Goal: Task Accomplishment & Management: Complete application form

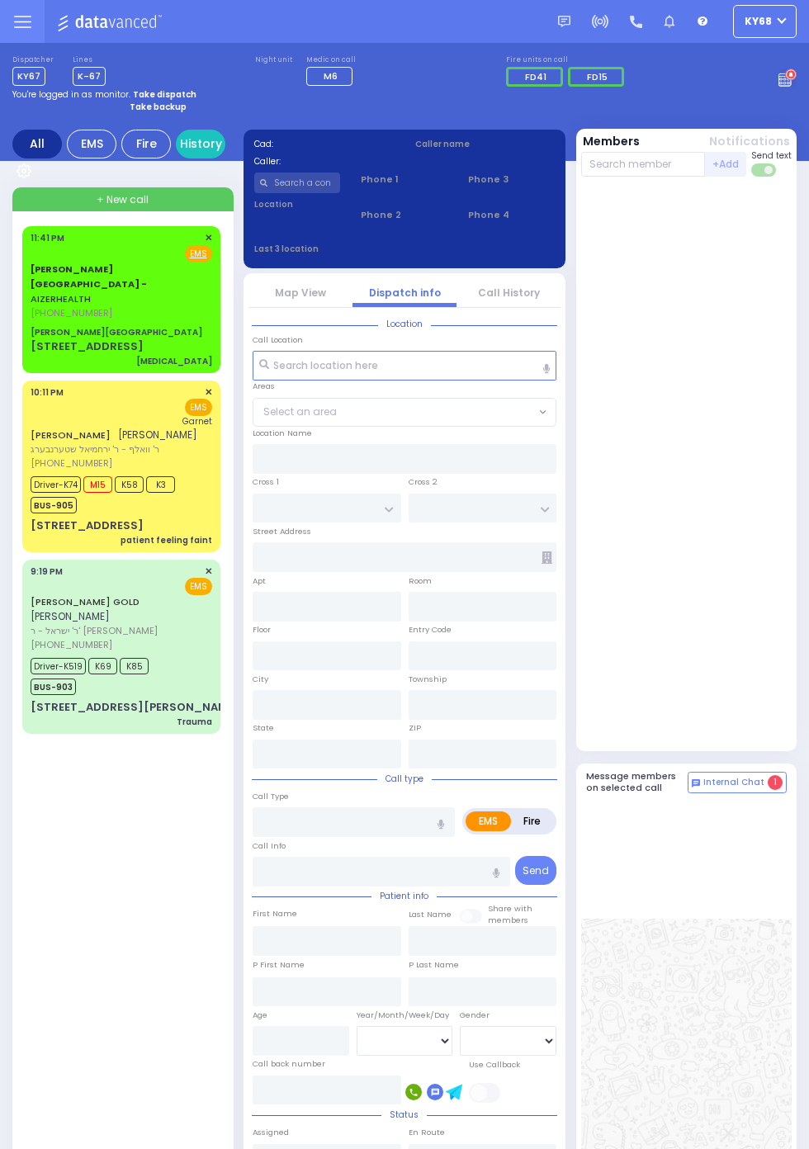
click at [31, 326] on div "[PERSON_NAME][GEOGRAPHIC_DATA]" at bounding box center [117, 332] width 172 height 12
select select
type input "[MEDICAL_DATA]"
radio input "true"
type input "Patient has a mass on their neck, and unable to move the neck."
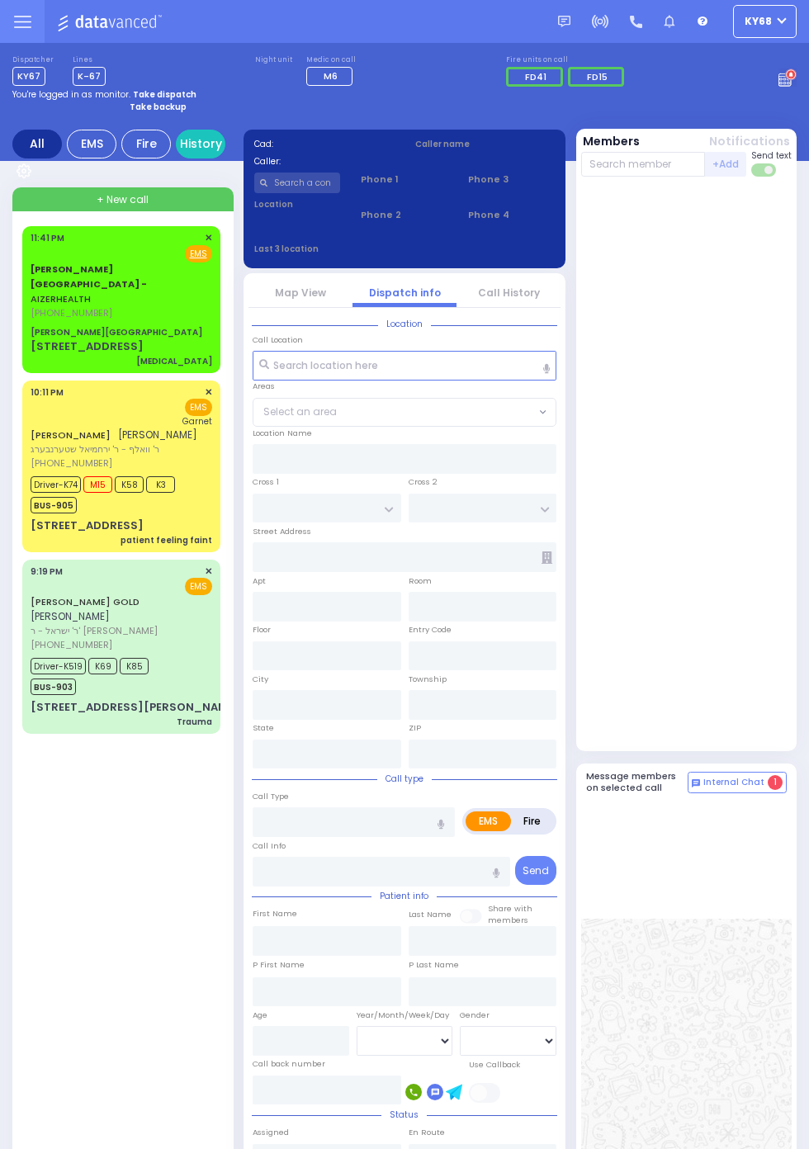
type input "8"
select select "Month"
select select "[DEMOGRAPHIC_DATA]"
type input "23:41"
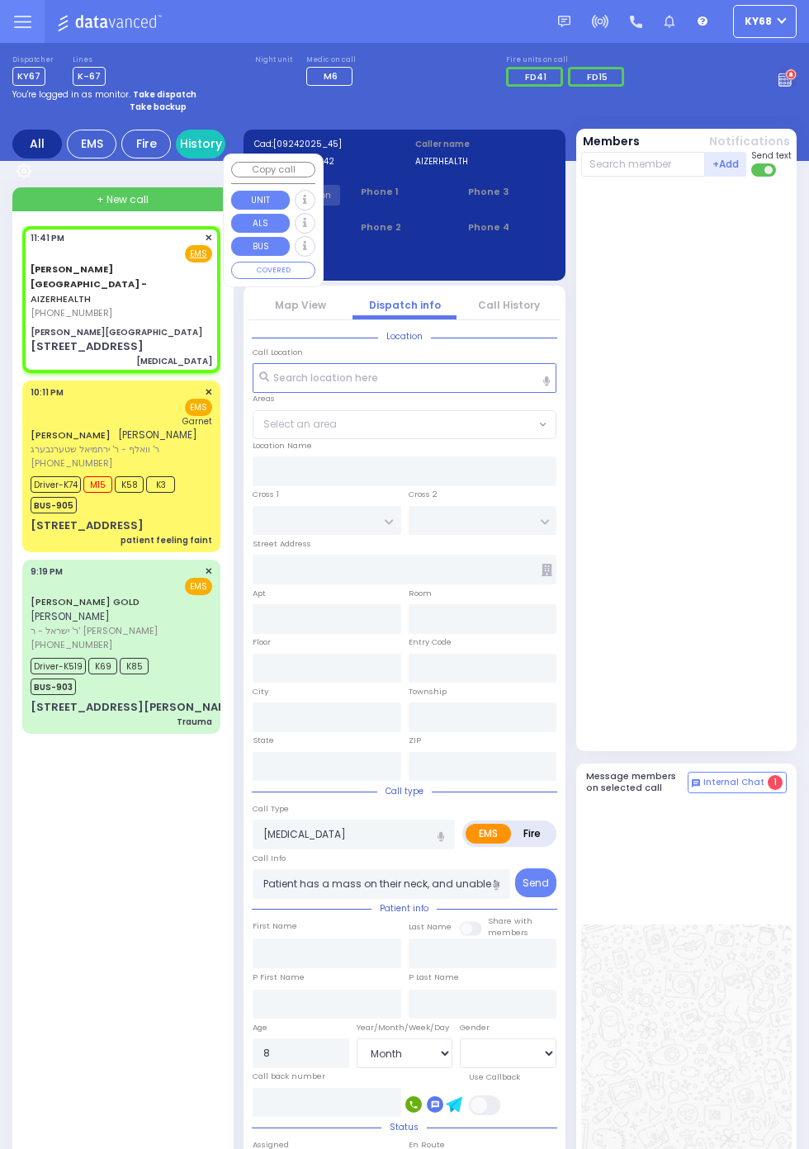
type input "[PERSON_NAME][GEOGRAPHIC_DATA]"
type input "[PERSON_NAME] DR"
type input "CARTER LN"
type input "[STREET_ADDRESS]"
type input "3"
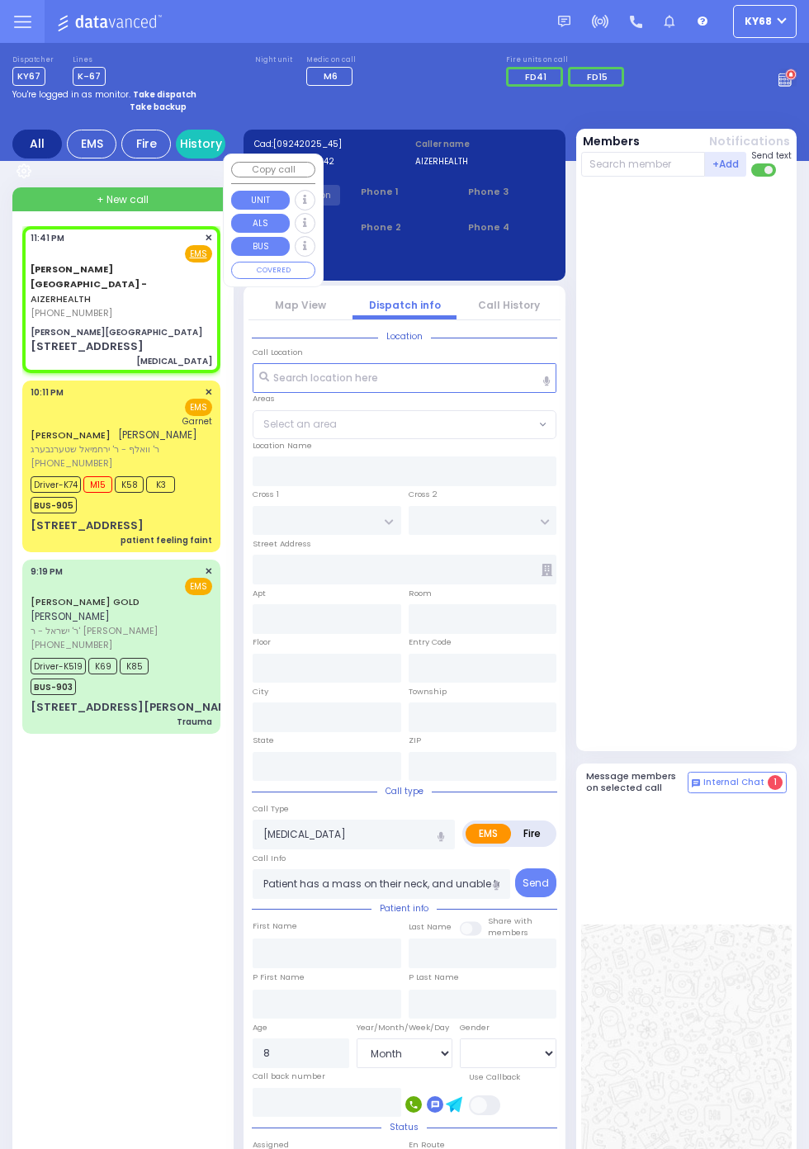
type input "[PERSON_NAME]"
type input "[US_STATE]"
type input "10950"
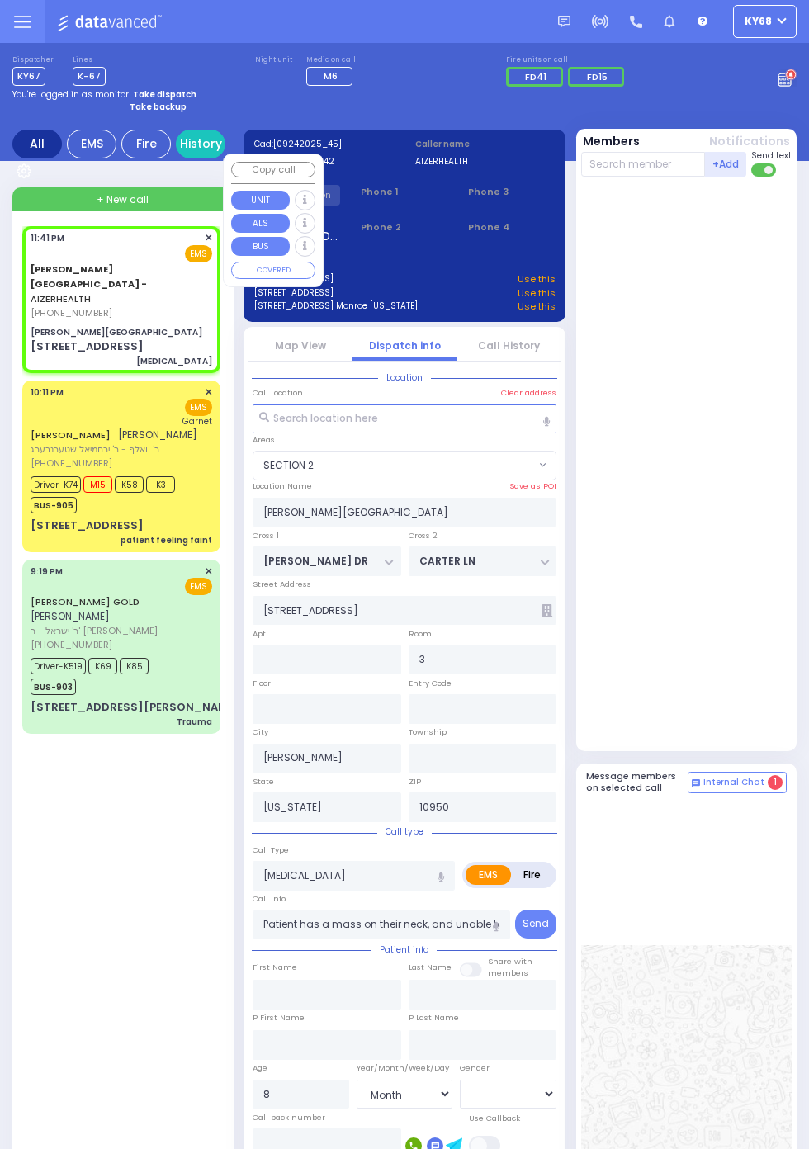
select select "SECTION 2"
click at [742, 485] on div at bounding box center [688, 463] width 215 height 561
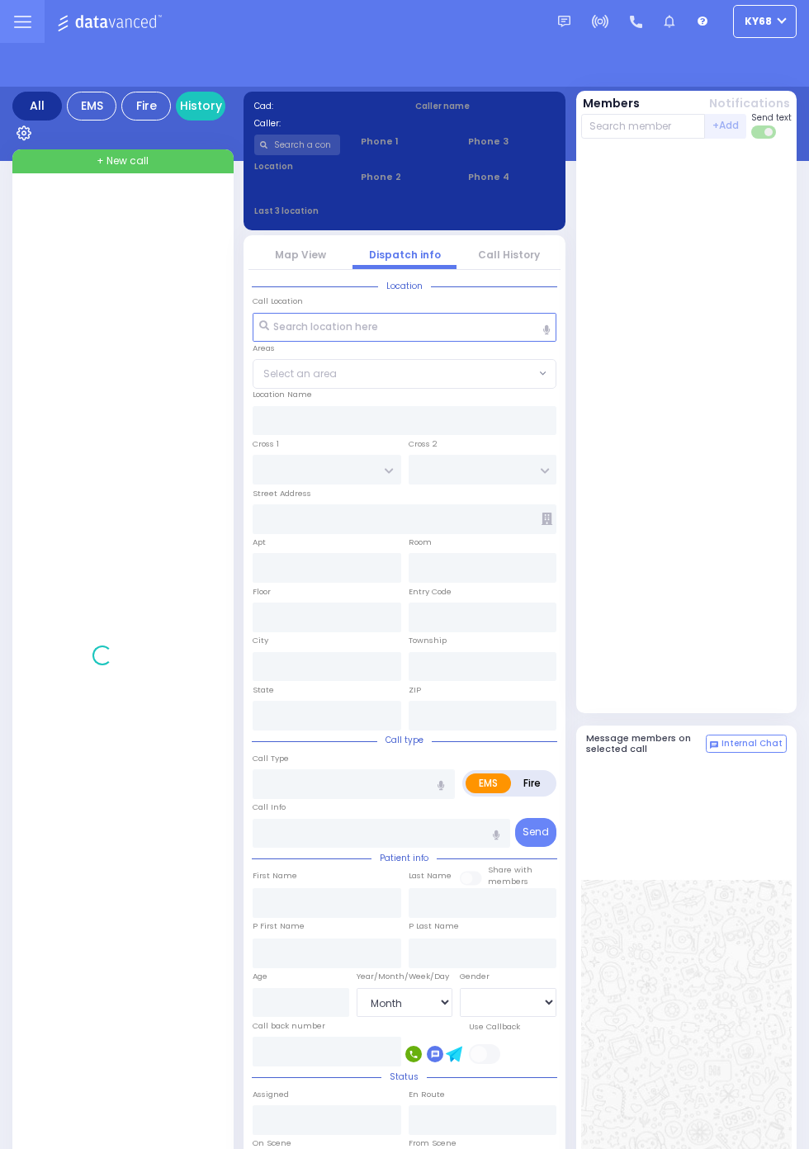
select select "Month"
select select "[DEMOGRAPHIC_DATA]"
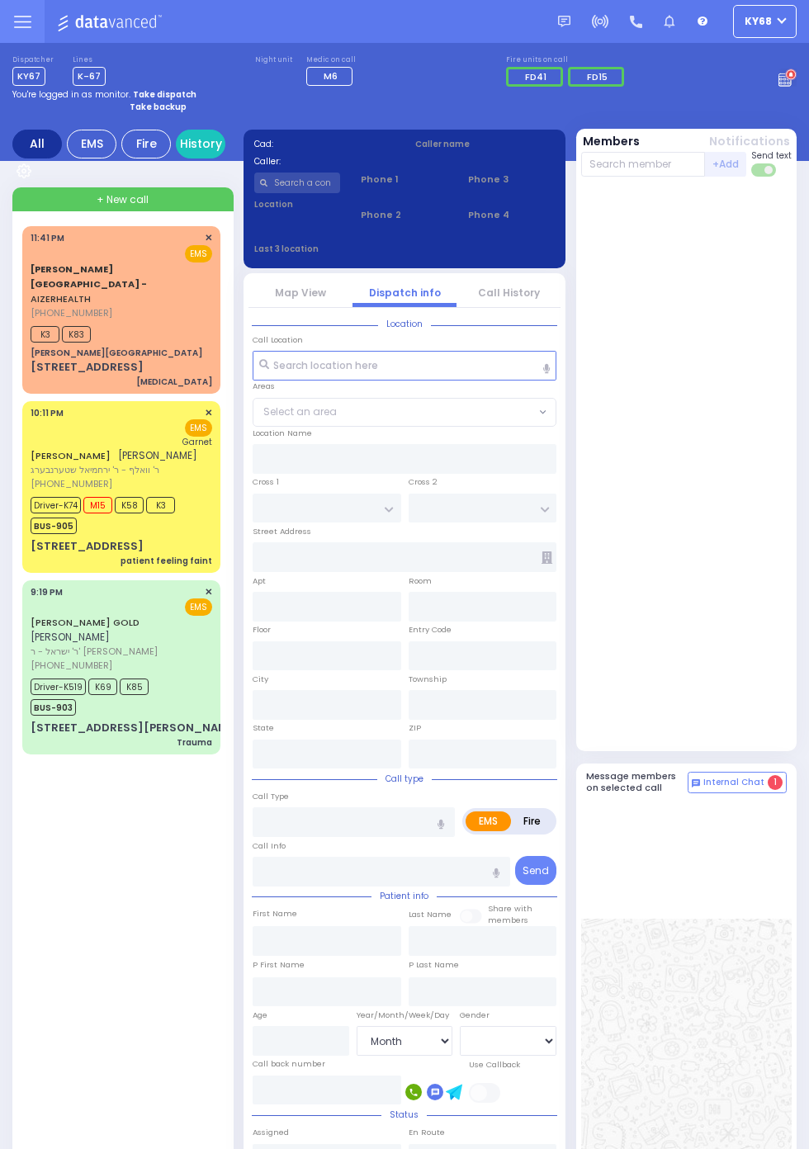
click at [40, 326] on span "K3" at bounding box center [45, 334] width 29 height 17
select select
type input "[MEDICAL_DATA]"
radio input "true"
type input "Patient has a mass on their neck, and unable to move the neck."
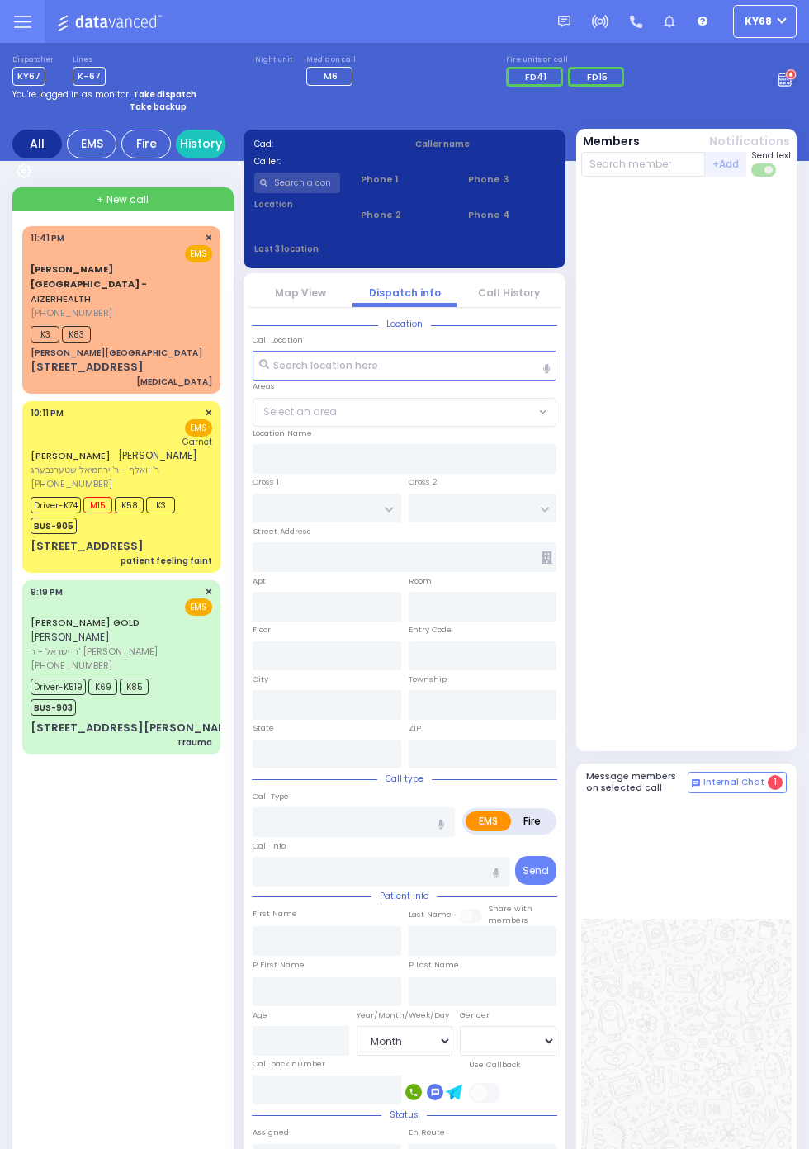
type input "8"
select select "Month"
select select "[DEMOGRAPHIC_DATA]"
type input "23:41"
type input "23:45"
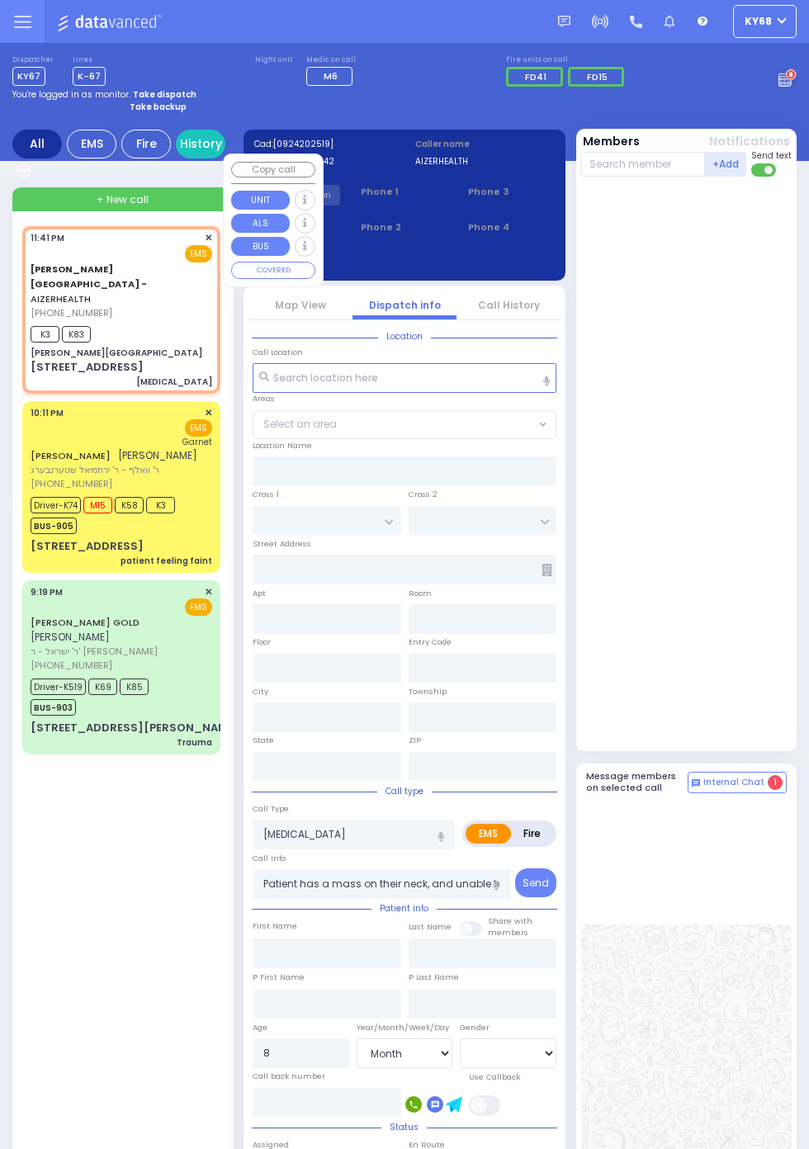
type input "[PERSON_NAME][GEOGRAPHIC_DATA]"
type input "[PERSON_NAME] DR"
type input "CARTER LN"
type input "[STREET_ADDRESS]"
type input "3"
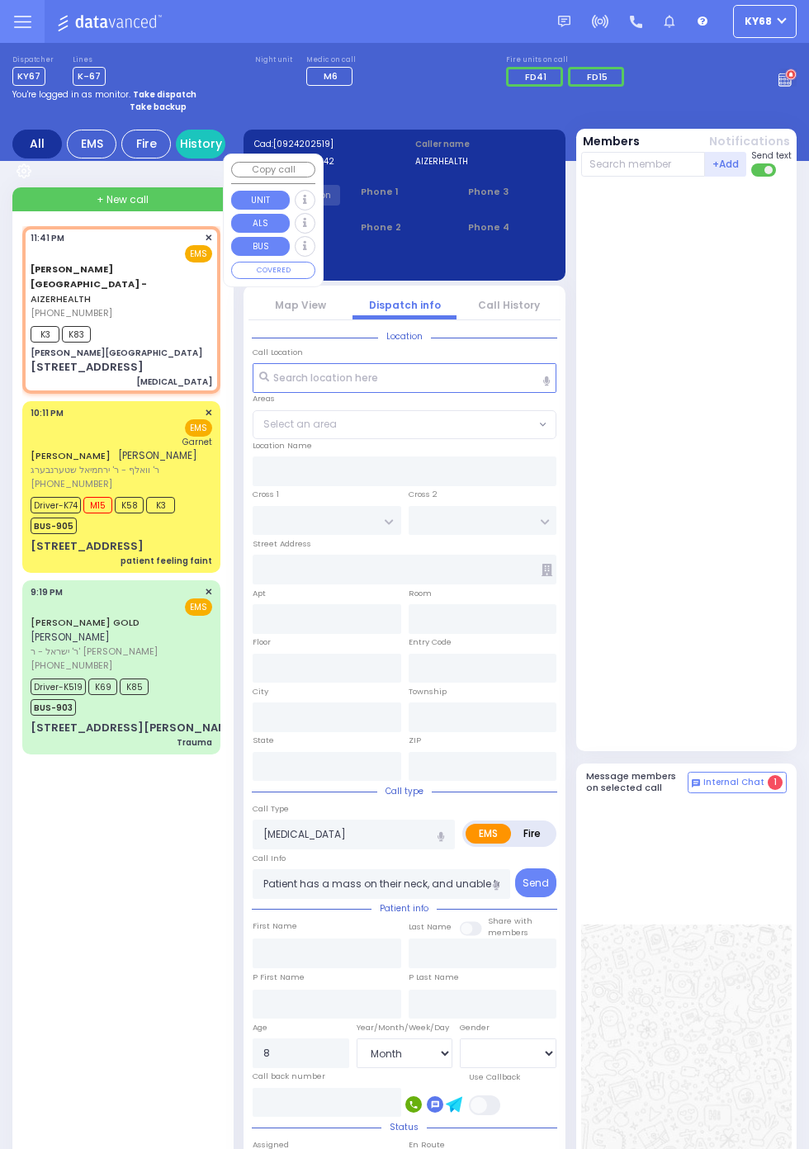
type input "[PERSON_NAME]"
type input "[US_STATE]"
type input "10950"
select select "SECTION 2"
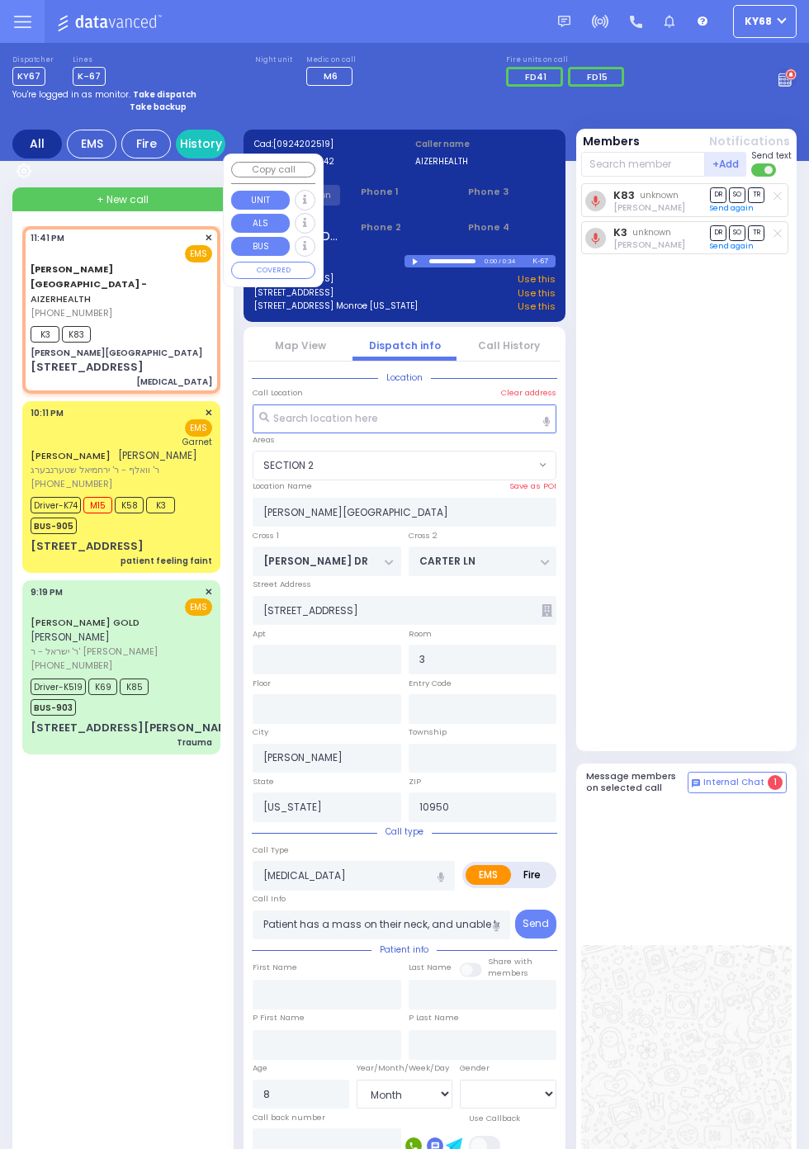
click at [762, 647] on div "K83 unknown Dov Guttman DR SO TR Sending text K3" at bounding box center [688, 463] width 215 height 561
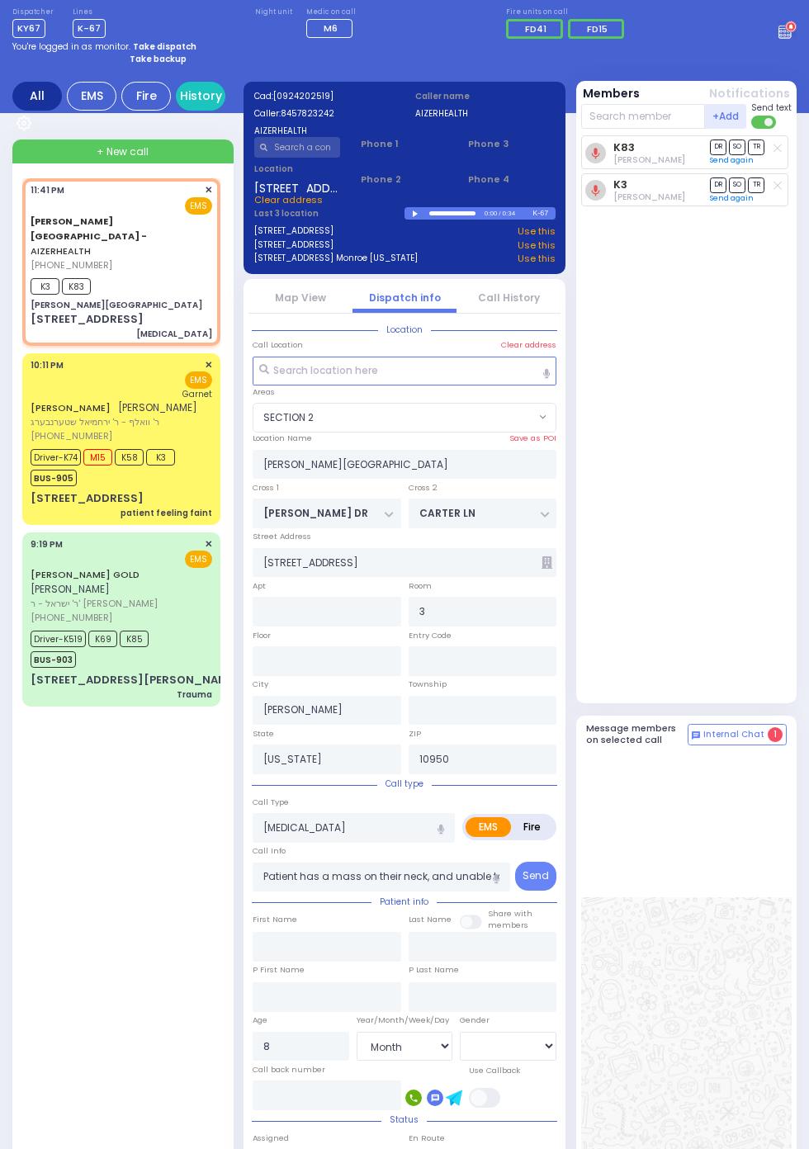
scroll to position [103, 0]
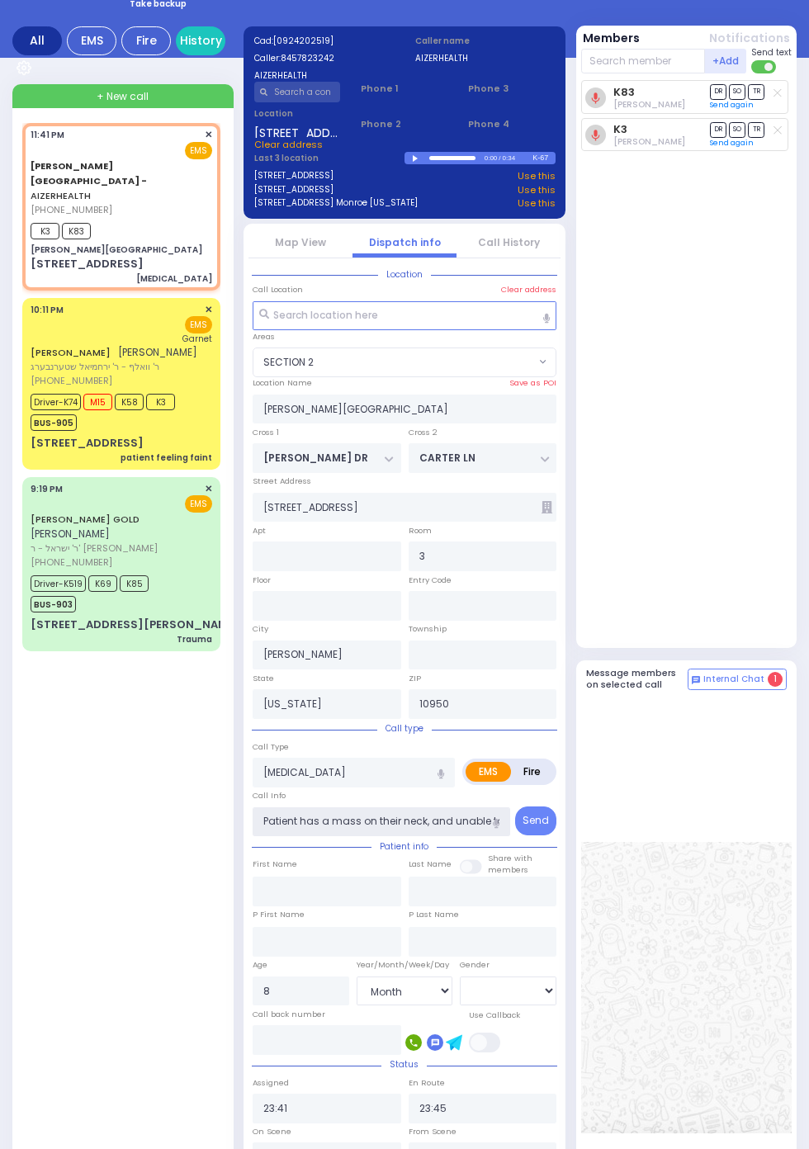
click at [363, 829] on input "Patient has a mass on their neck, and unable to move the neck." at bounding box center [382, 822] width 258 height 30
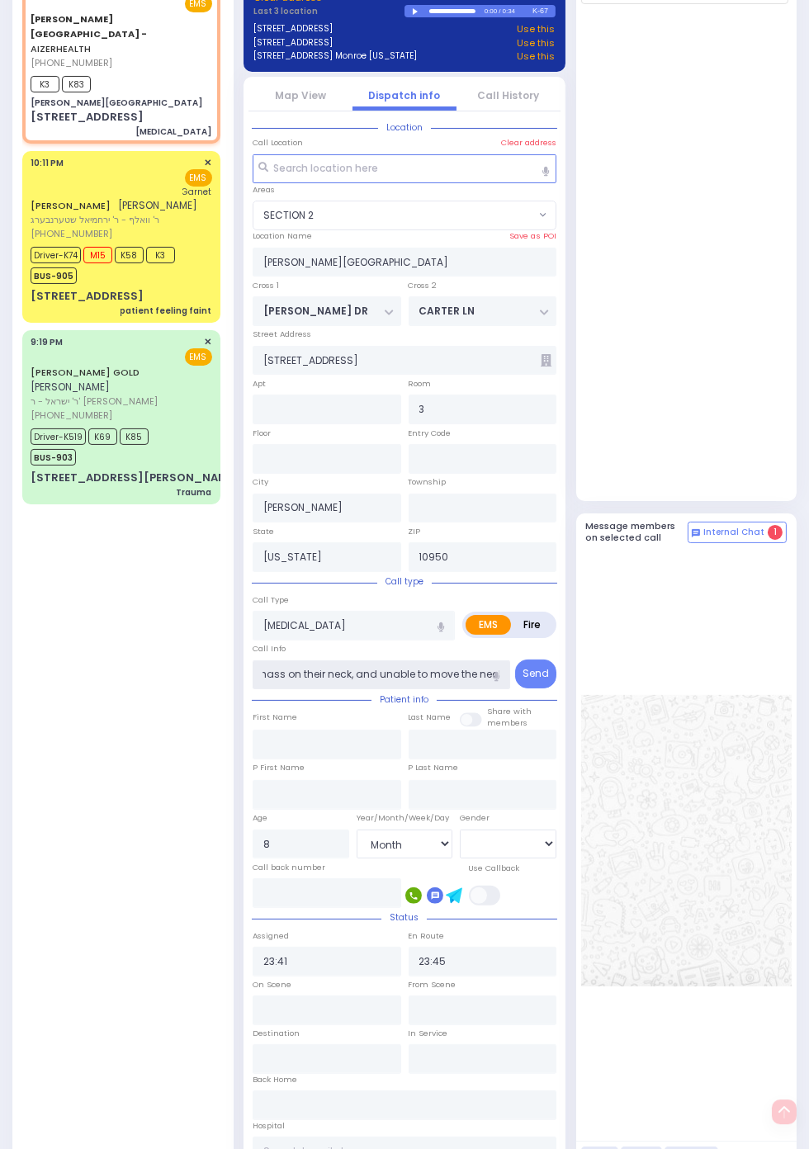
scroll to position [0, 0]
